Goal: Information Seeking & Learning: Find specific fact

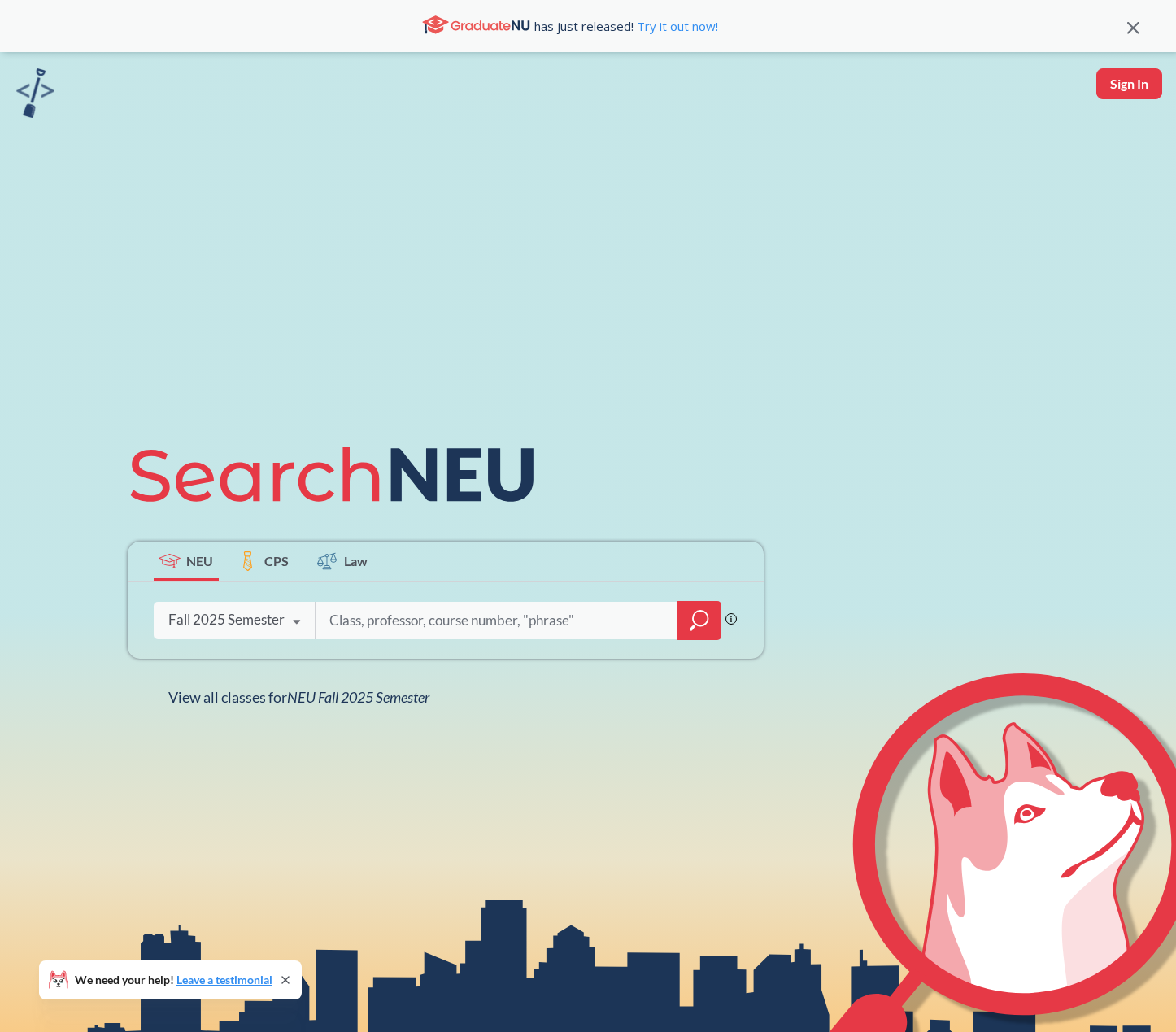
click at [370, 618] on input "search" at bounding box center [497, 620] width 338 height 34
type input "[PERSON_NAME] [PERSON_NAME]"
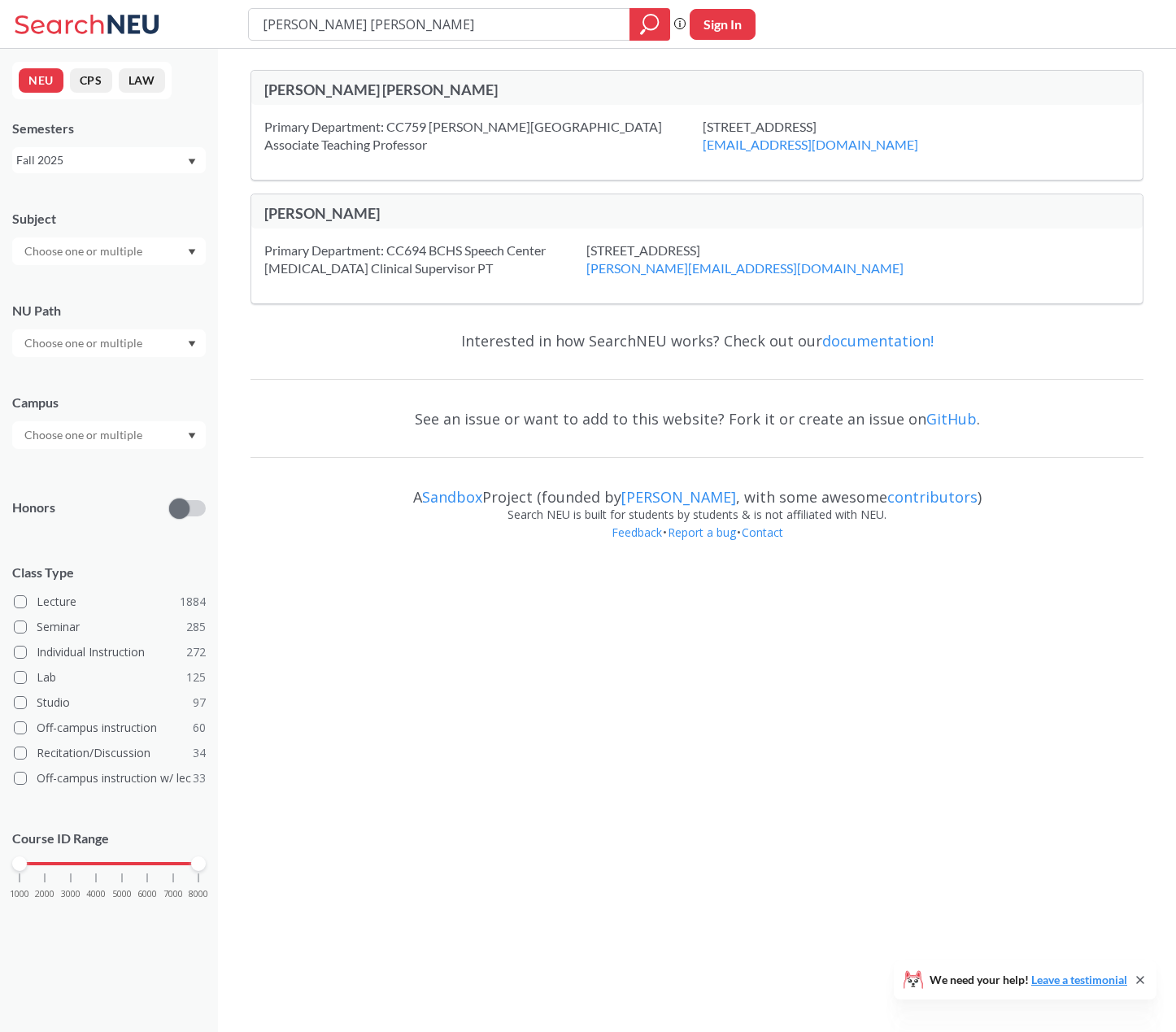
click at [376, 95] on div "[PERSON_NAME] [PERSON_NAME]" at bounding box center [481, 89] width 433 height 18
click at [357, 88] on div "[PERSON_NAME] [PERSON_NAME]" at bounding box center [481, 89] width 433 height 18
click at [372, 91] on div "[PERSON_NAME] [PERSON_NAME]" at bounding box center [481, 89] width 433 height 18
click at [352, 100] on div "[PERSON_NAME] [PERSON_NAME]" at bounding box center [481, 91] width 433 height 21
click at [22, 598] on span at bounding box center [20, 602] width 13 height 13
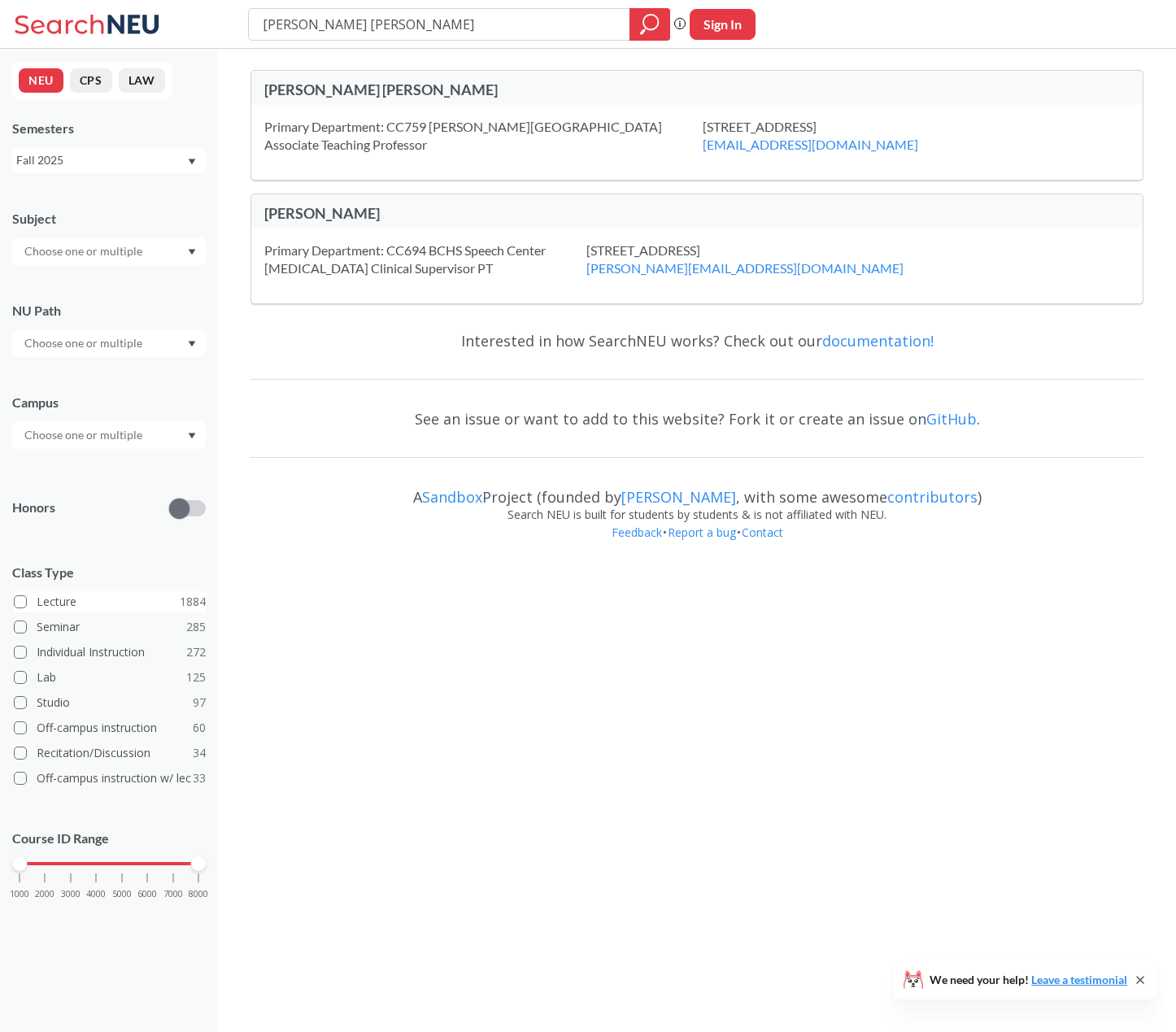
click at [37, 598] on input "Lecture 1884" at bounding box center [43, 599] width 13 height 13
